Goal: Transaction & Acquisition: Purchase product/service

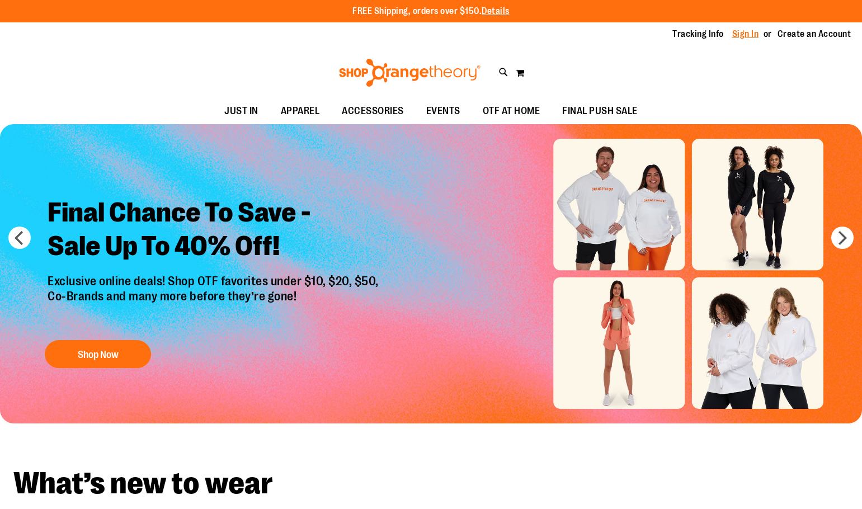
click at [755, 35] on link "Sign In" at bounding box center [745, 34] width 27 height 12
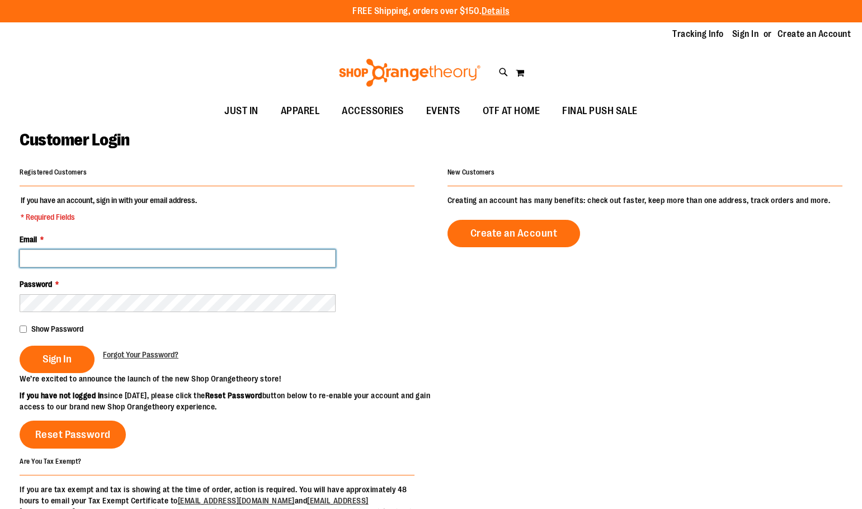
click at [140, 256] on input "Email *" at bounding box center [178, 258] width 316 height 18
type input "*"
type input "**********"
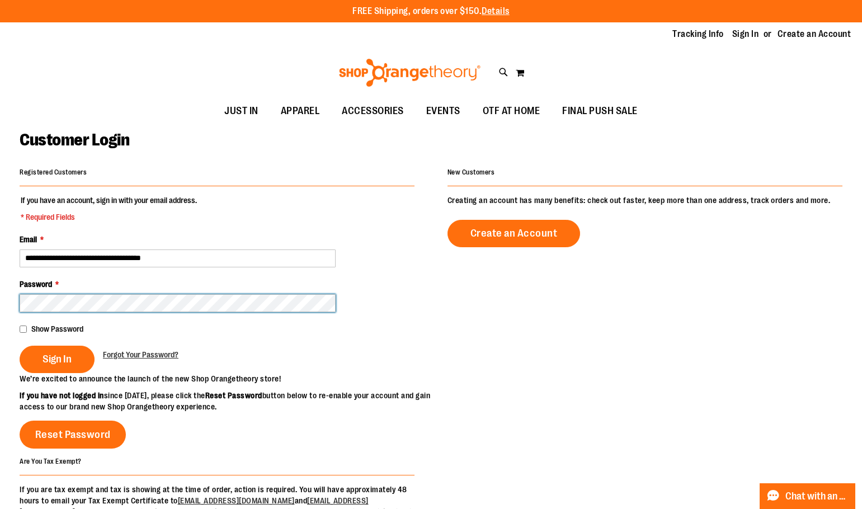
click at [20, 346] on button "Sign In" at bounding box center [57, 359] width 75 height 27
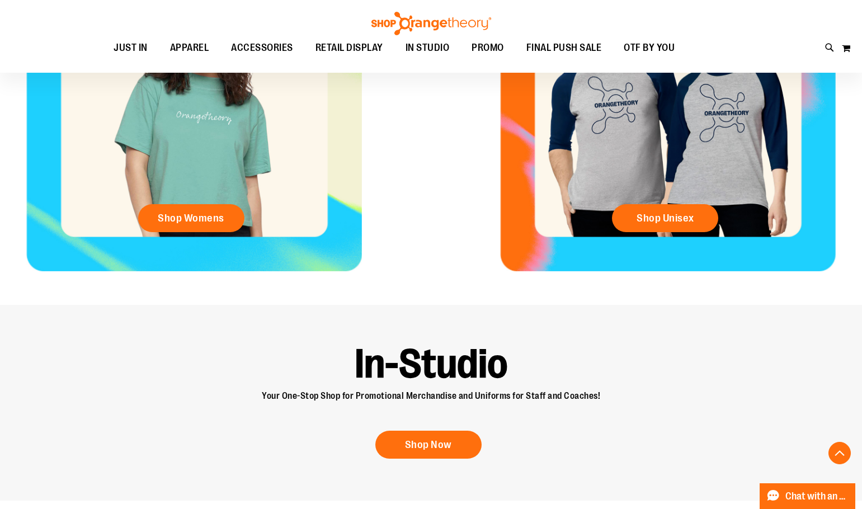
scroll to position [555, 0]
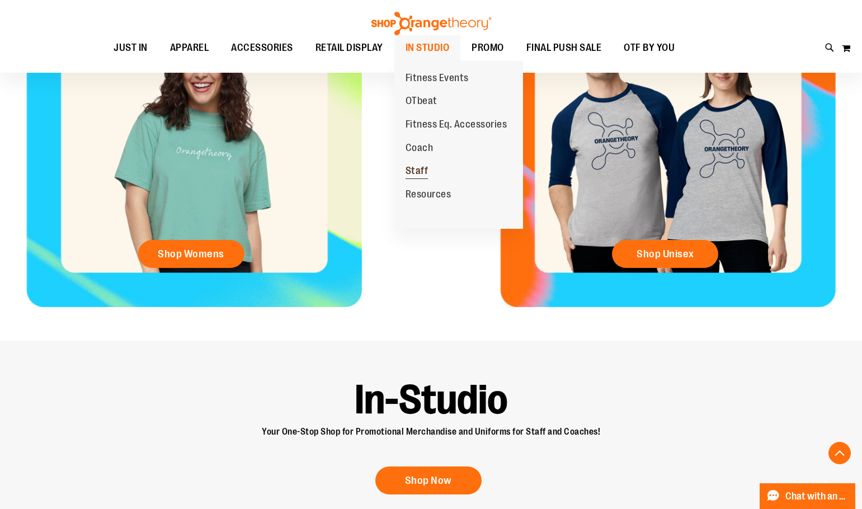
click at [418, 173] on span "Staff" at bounding box center [416, 172] width 23 height 14
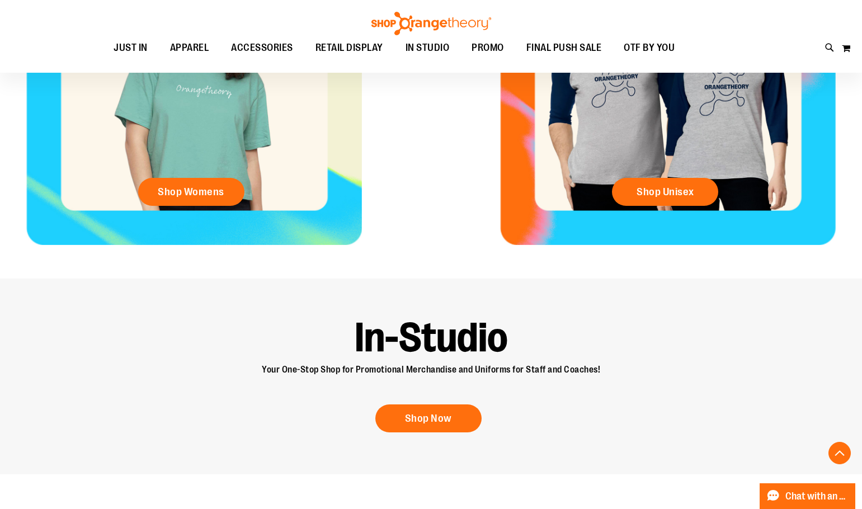
scroll to position [778, 0]
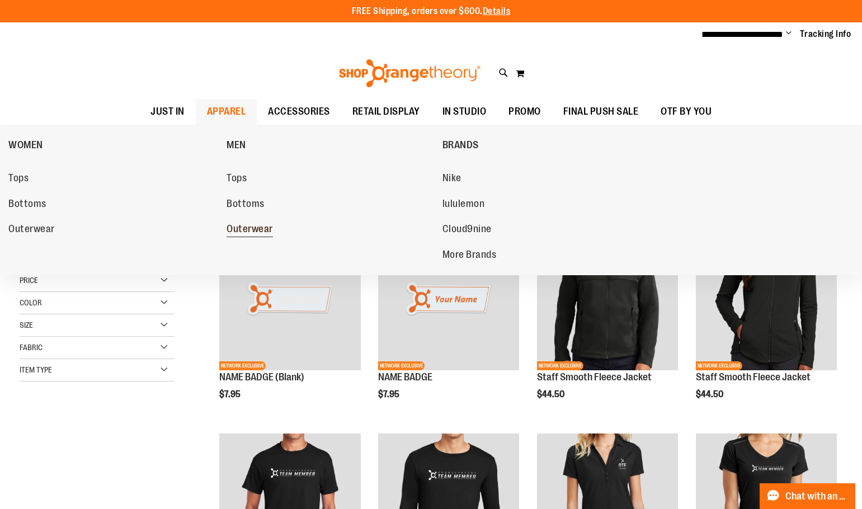
click at [255, 228] on span "Outerwear" at bounding box center [249, 230] width 46 height 14
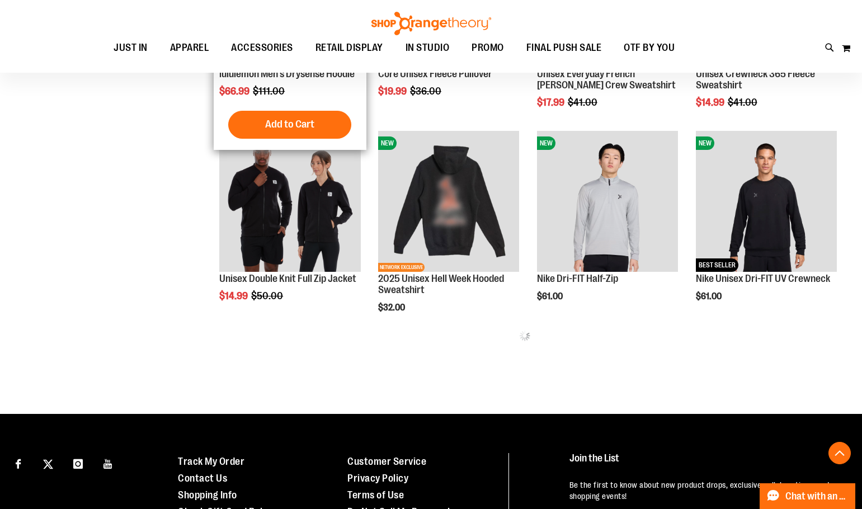
scroll to position [391, 0]
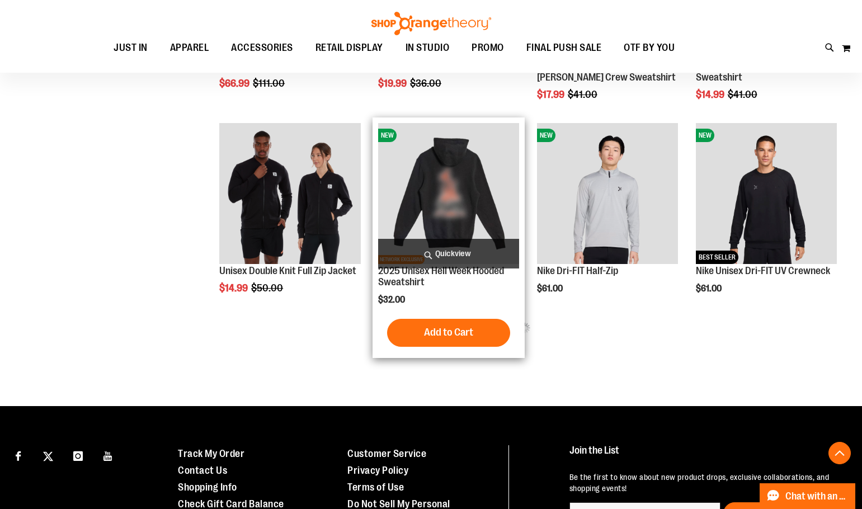
click at [413, 227] on img "product" at bounding box center [448, 193] width 141 height 141
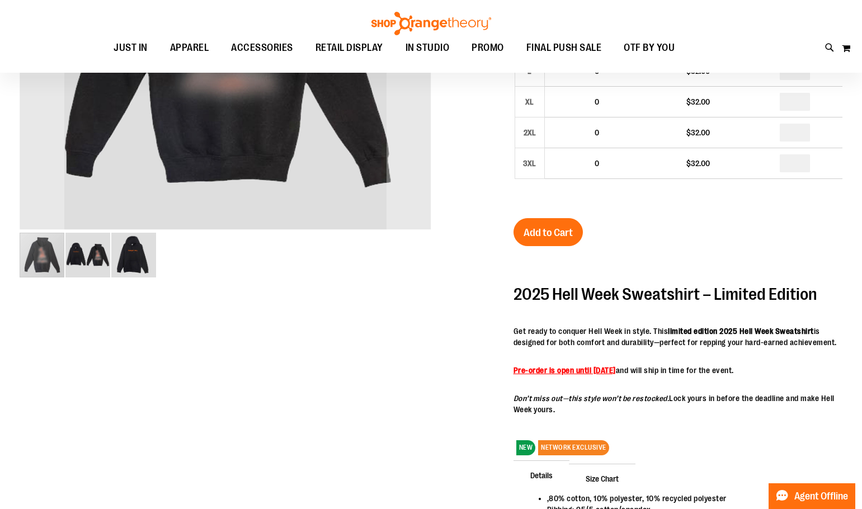
scroll to position [111, 0]
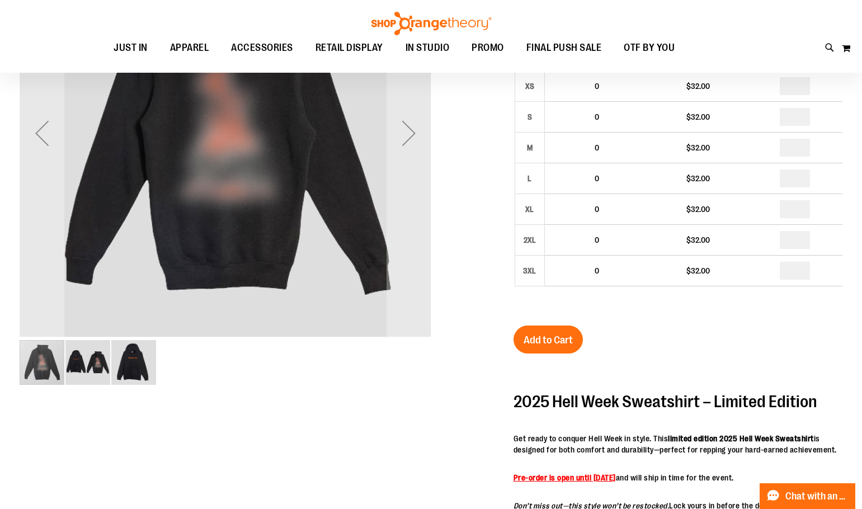
click at [146, 370] on img "image 3 of 3" at bounding box center [133, 362] width 45 height 45
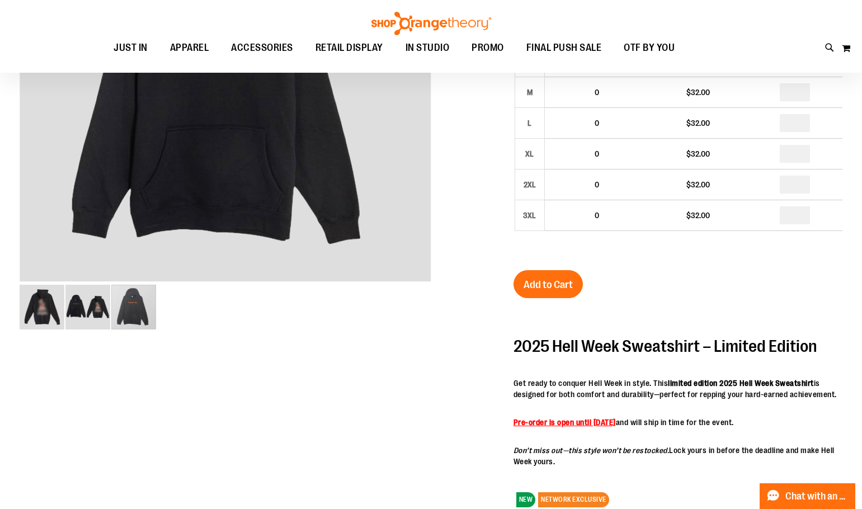
scroll to position [167, 0]
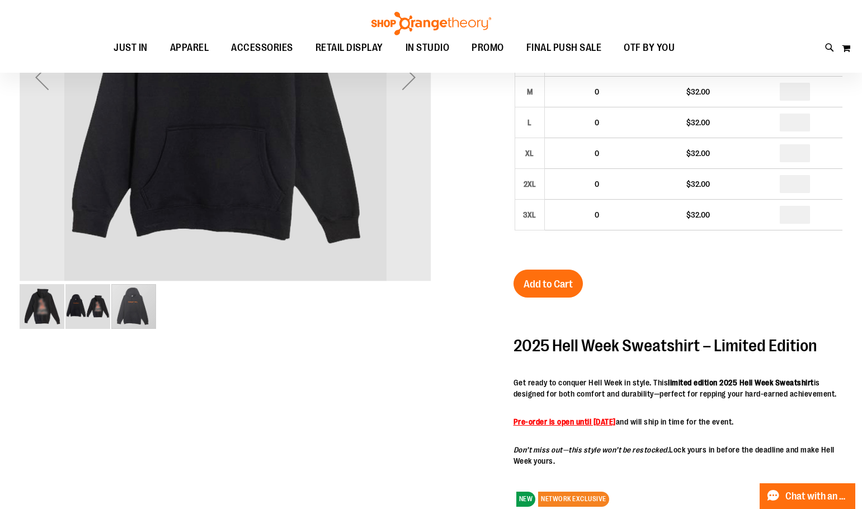
click at [88, 309] on img "image 2 of 3" at bounding box center [87, 306] width 45 height 45
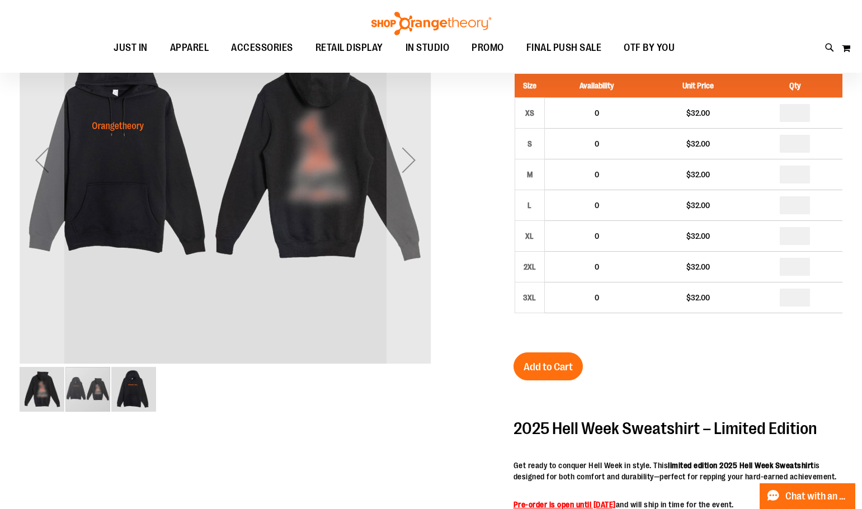
scroll to position [55, 0]
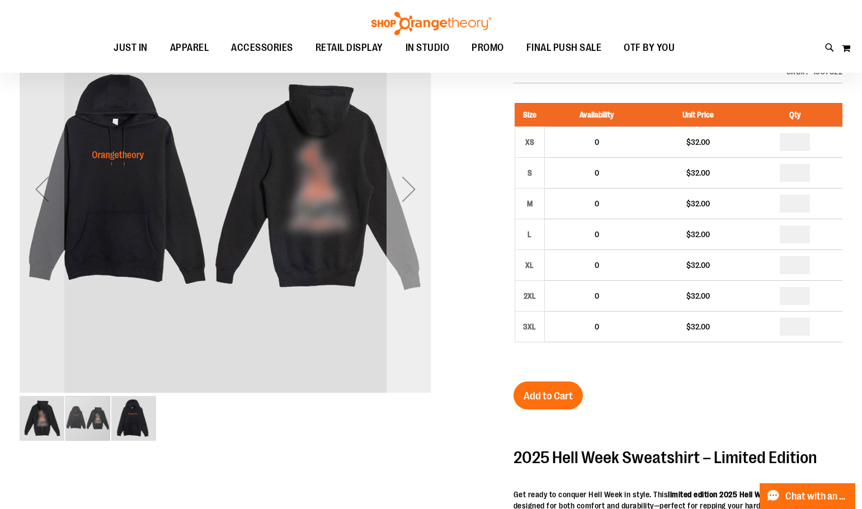
click at [410, 183] on div "Next" at bounding box center [408, 189] width 45 height 45
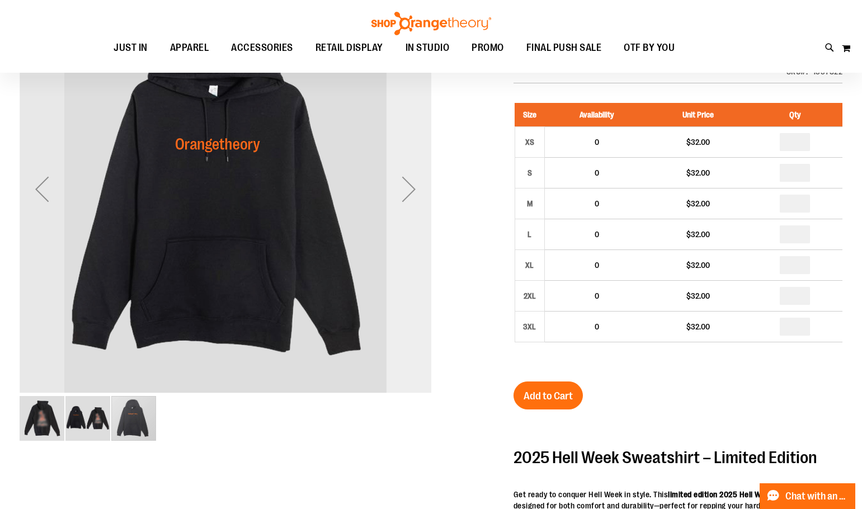
scroll to position [0, 0]
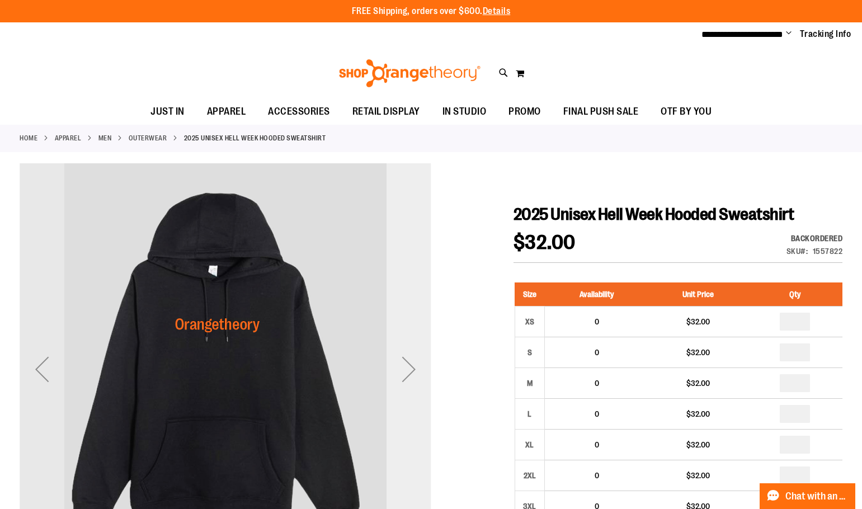
click at [424, 366] on div "Next" at bounding box center [408, 369] width 45 height 45
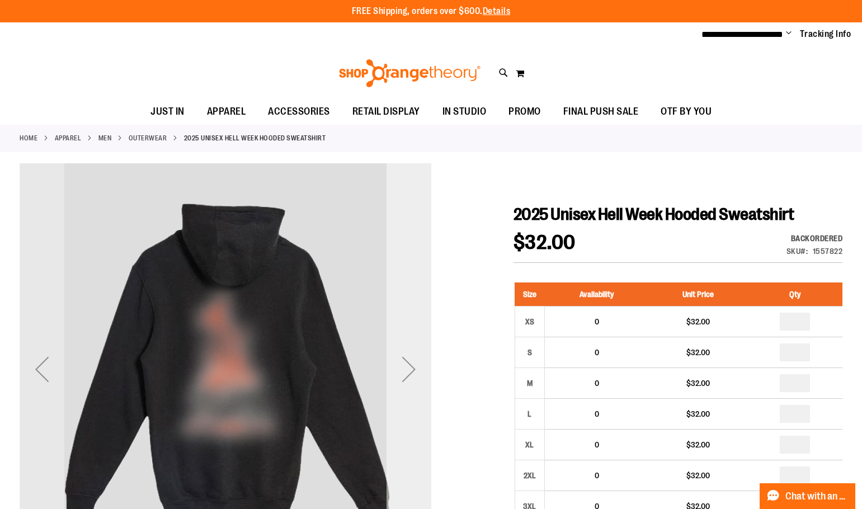
click at [424, 366] on div "Next" at bounding box center [408, 369] width 45 height 45
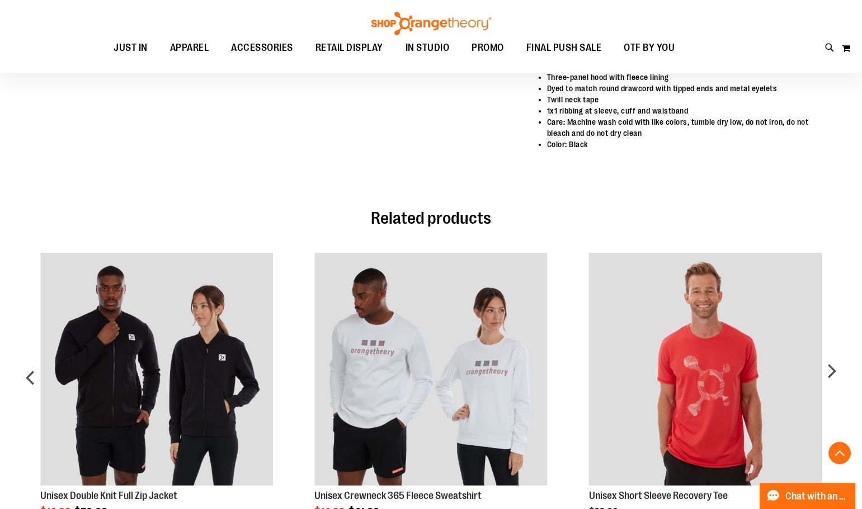
scroll to position [838, 0]
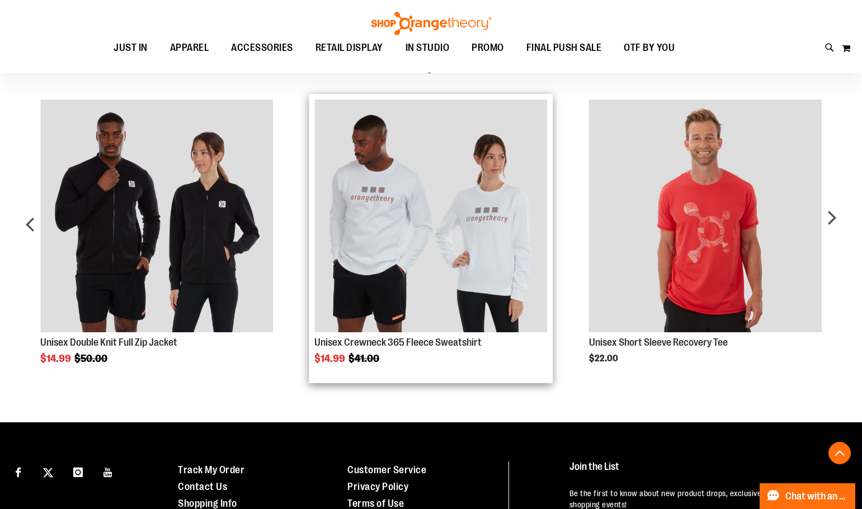
click at [423, 316] on img "Product Page Link" at bounding box center [430, 216] width 233 height 233
click at [407, 347] on link "Unisex Crewneck 365 Fleece Sweatshirt" at bounding box center [397, 342] width 167 height 11
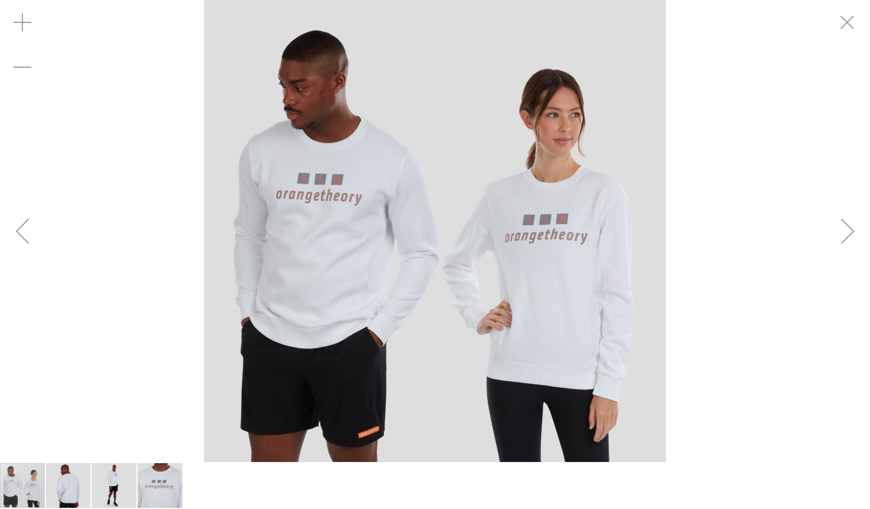
click at [843, 236] on div "Next" at bounding box center [847, 231] width 45 height 45
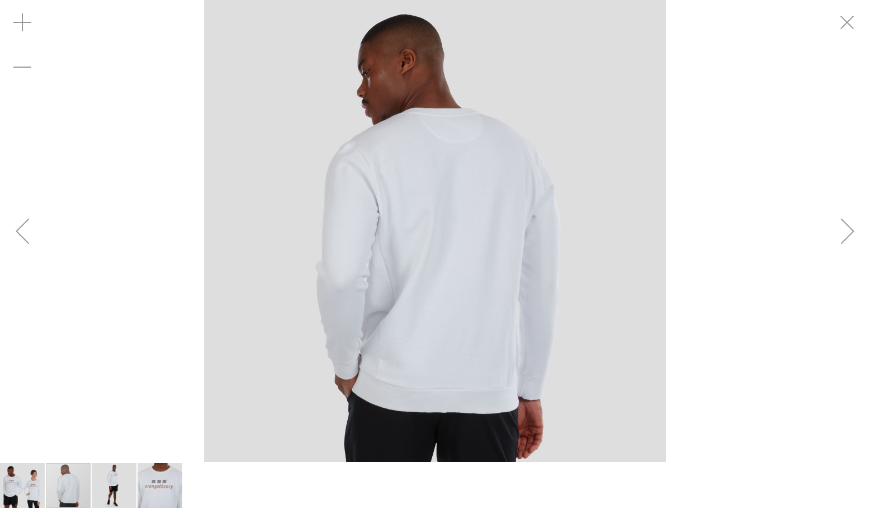
click at [843, 236] on div "Next" at bounding box center [847, 231] width 45 height 45
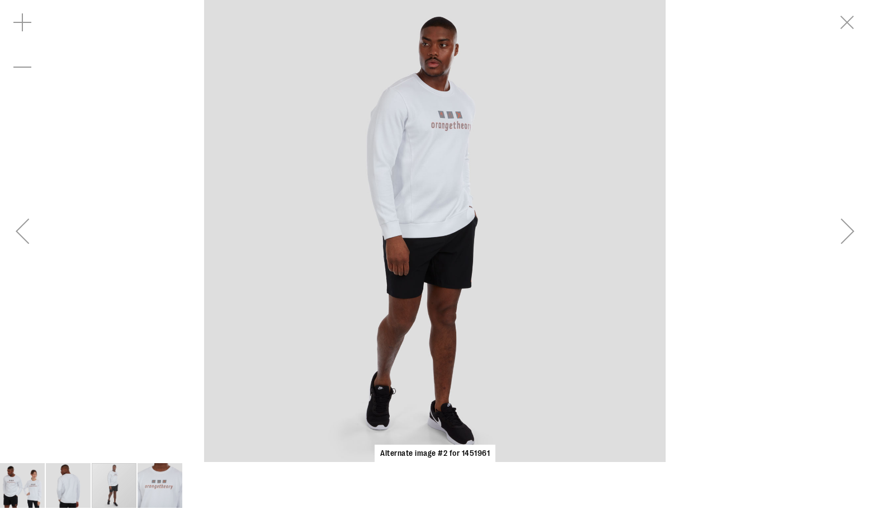
click at [843, 236] on div "Next" at bounding box center [847, 231] width 45 height 45
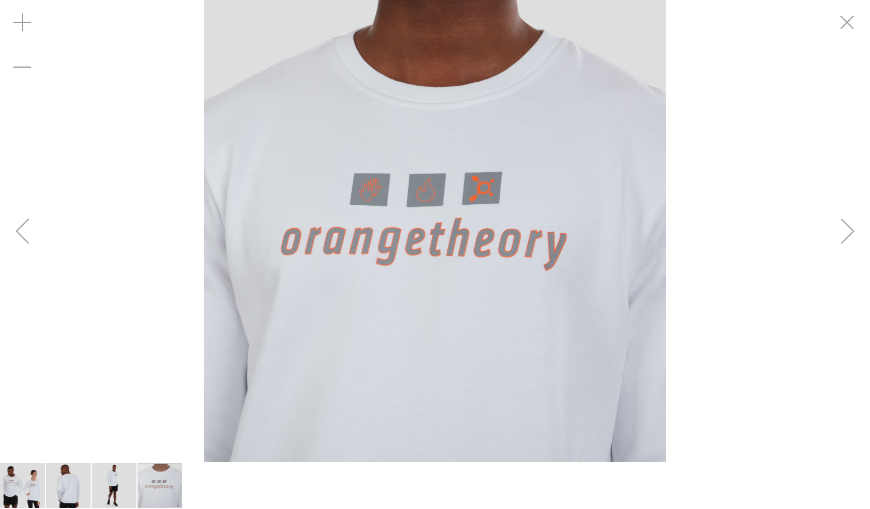
click at [844, 235] on div "Next" at bounding box center [847, 231] width 45 height 45
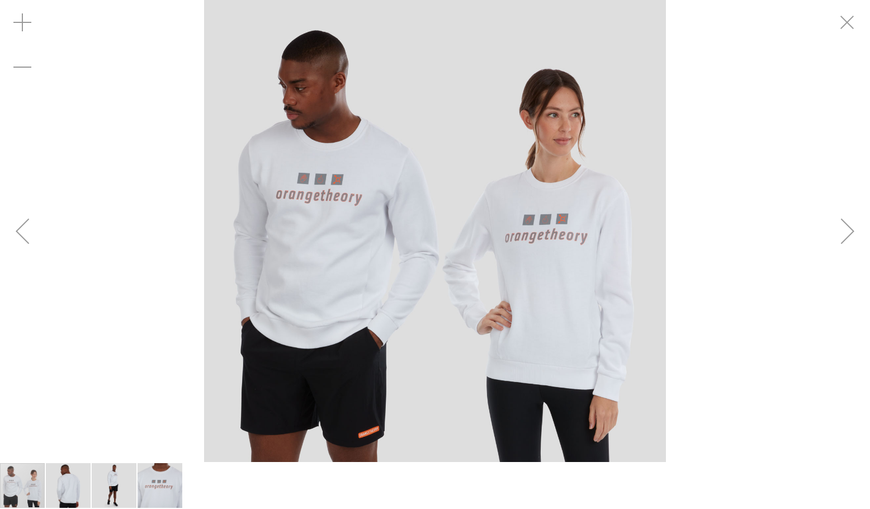
click at [853, 235] on div "Next" at bounding box center [847, 231] width 45 height 45
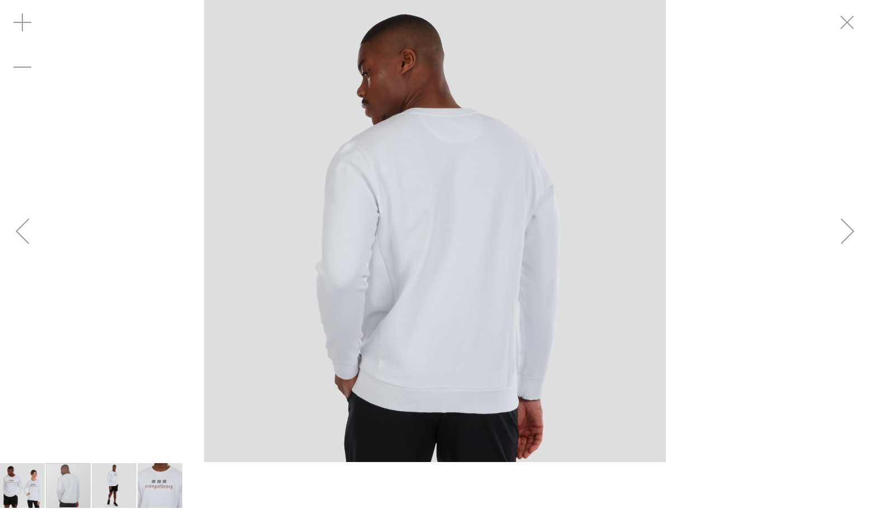
click at [853, 235] on div "Next" at bounding box center [847, 231] width 45 height 45
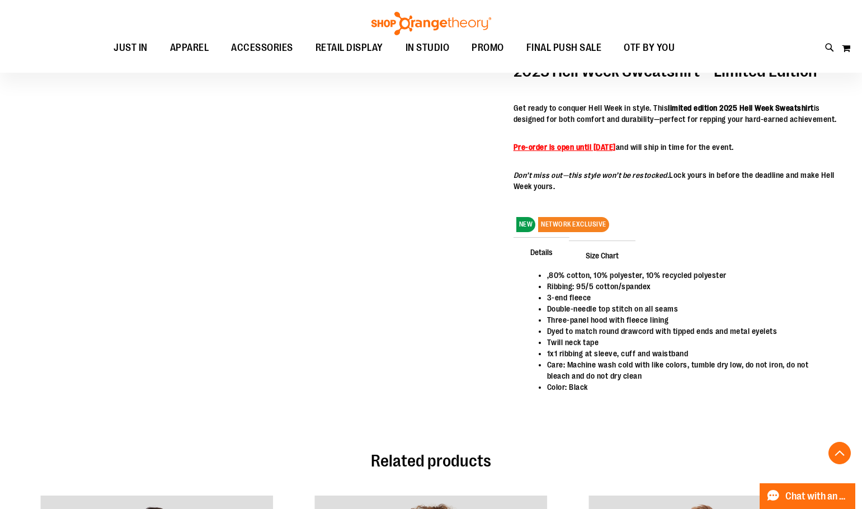
scroll to position [446, 0]
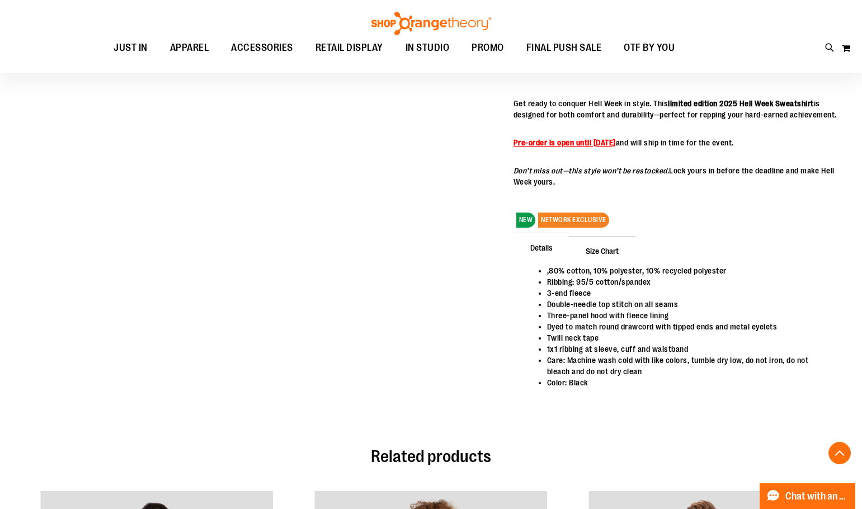
click at [596, 250] on span "Size Chart" at bounding box center [602, 250] width 67 height 29
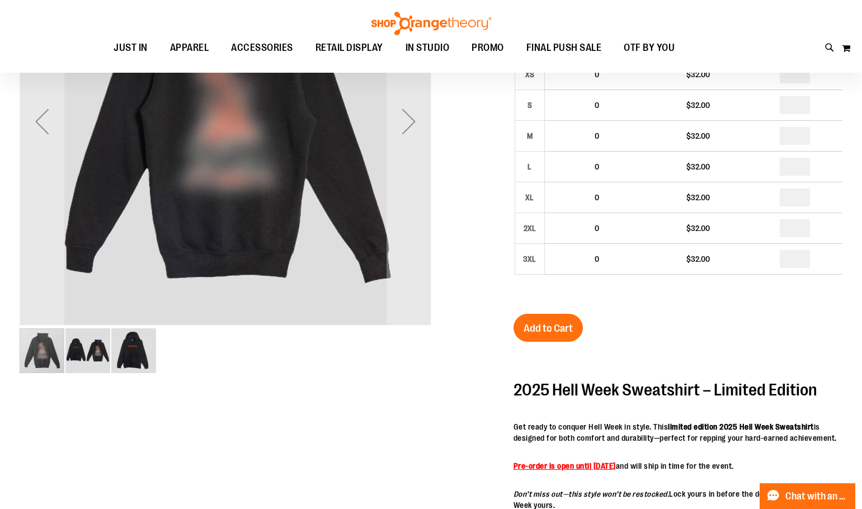
scroll to position [279, 0]
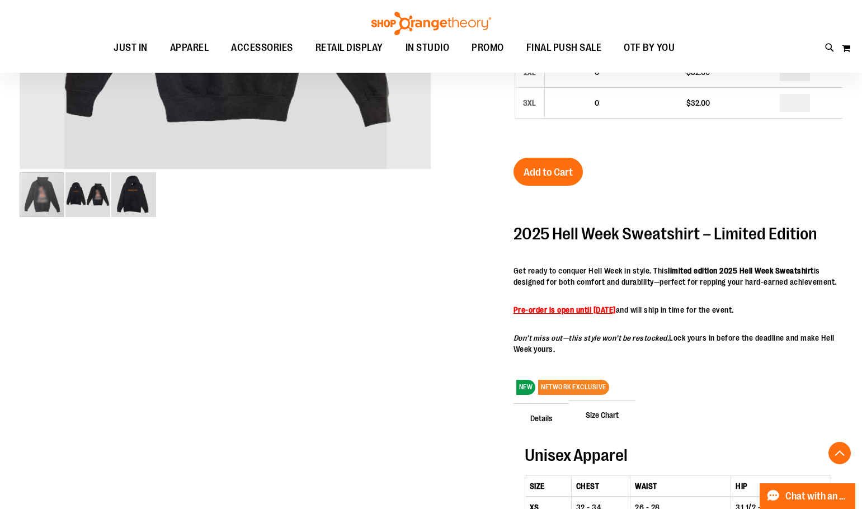
click at [113, 202] on img "image 3 of 3" at bounding box center [133, 194] width 45 height 45
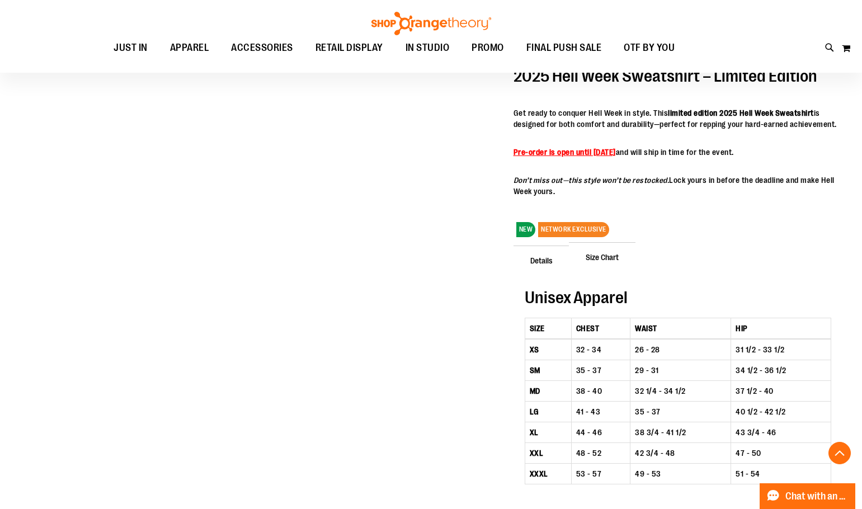
scroll to position [447, 0]
